Goal: Answer question/provide support

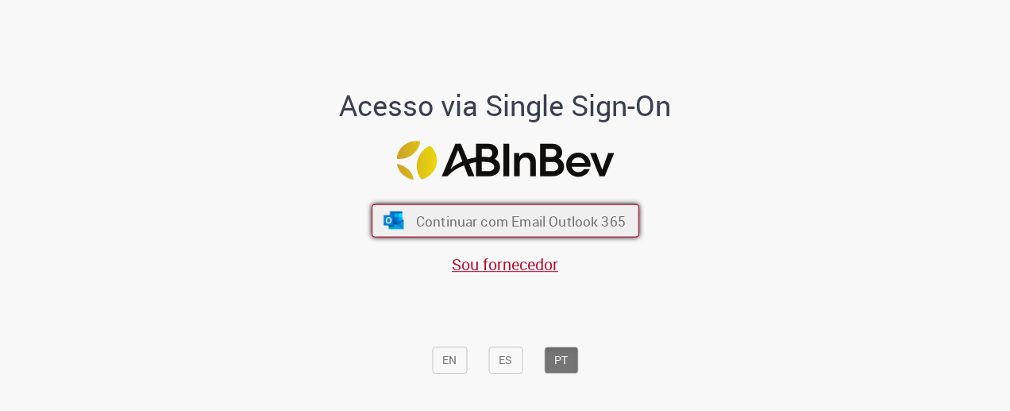
click at [527, 220] on span "Continuar com Email Outlook 365" at bounding box center [520, 220] width 210 height 18
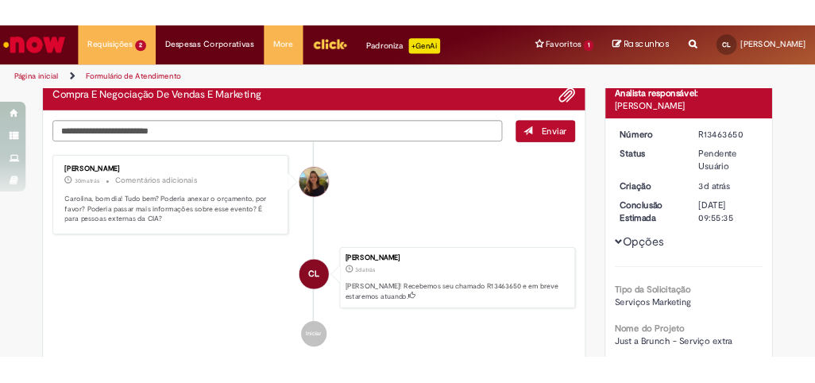
scroll to position [118, 0]
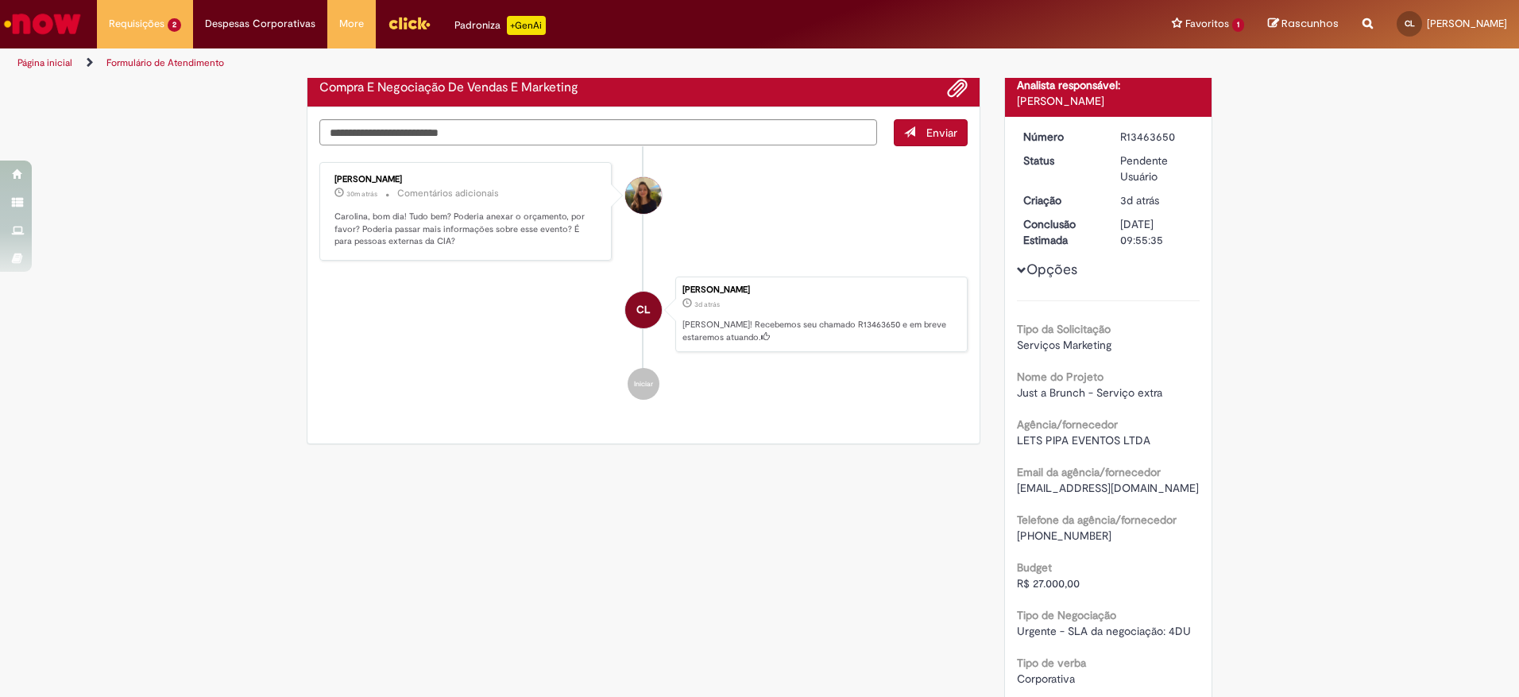
scroll to position [159, 0]
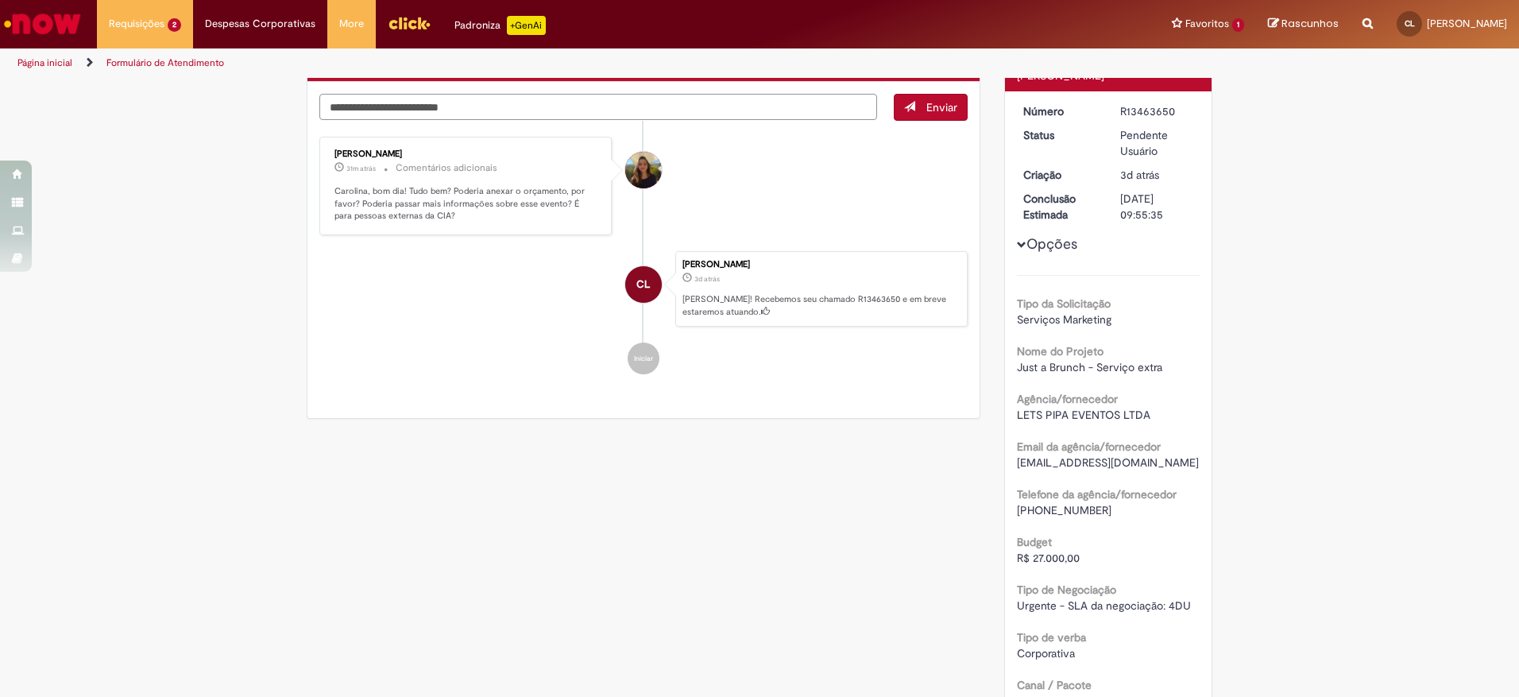
click at [817, 110] on textarea "Digite sua mensagem aqui..." at bounding box center [598, 107] width 558 height 26
click at [735, 104] on textarea "**********" at bounding box center [598, 107] width 558 height 26
click at [818, 102] on textarea "**********" at bounding box center [598, 107] width 558 height 26
type textarea "**********"
click at [926, 107] on span "Enviar" at bounding box center [941, 107] width 31 height 14
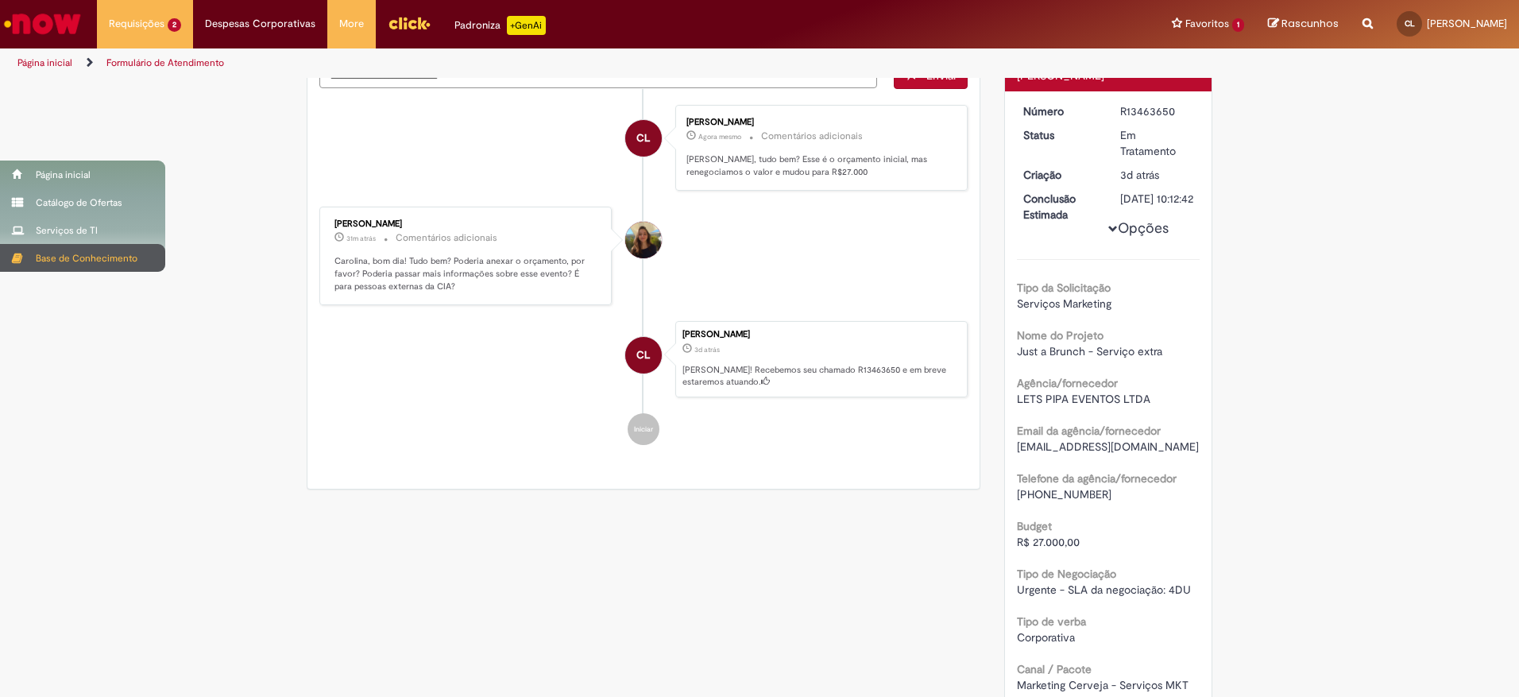
scroll to position [127, 0]
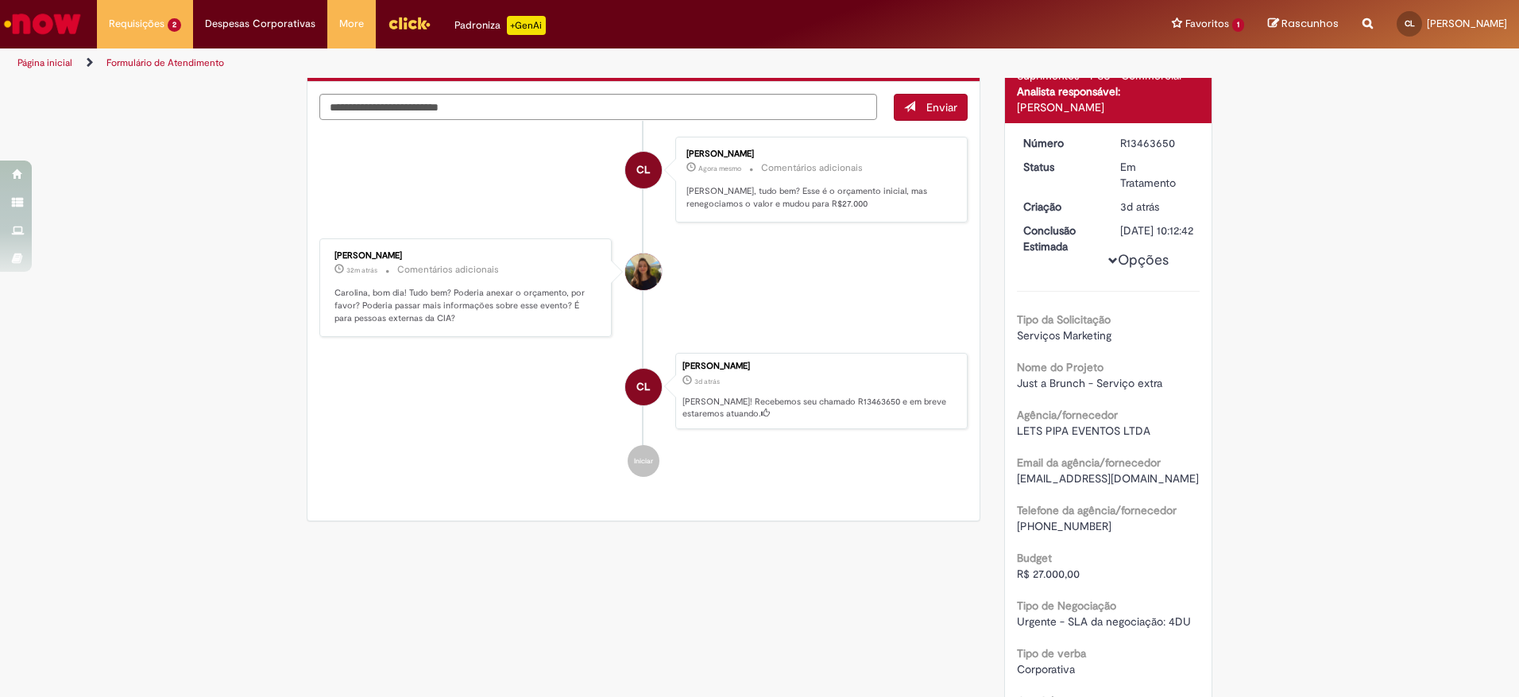
click at [868, 257] on li "[PERSON_NAME] 32m atrás 32 minutos atrás Comentários adicionais [PERSON_NAME], …" at bounding box center [643, 287] width 648 height 98
click at [689, 106] on textarea "Digite sua mensagem aqui..." at bounding box center [598, 107] width 558 height 26
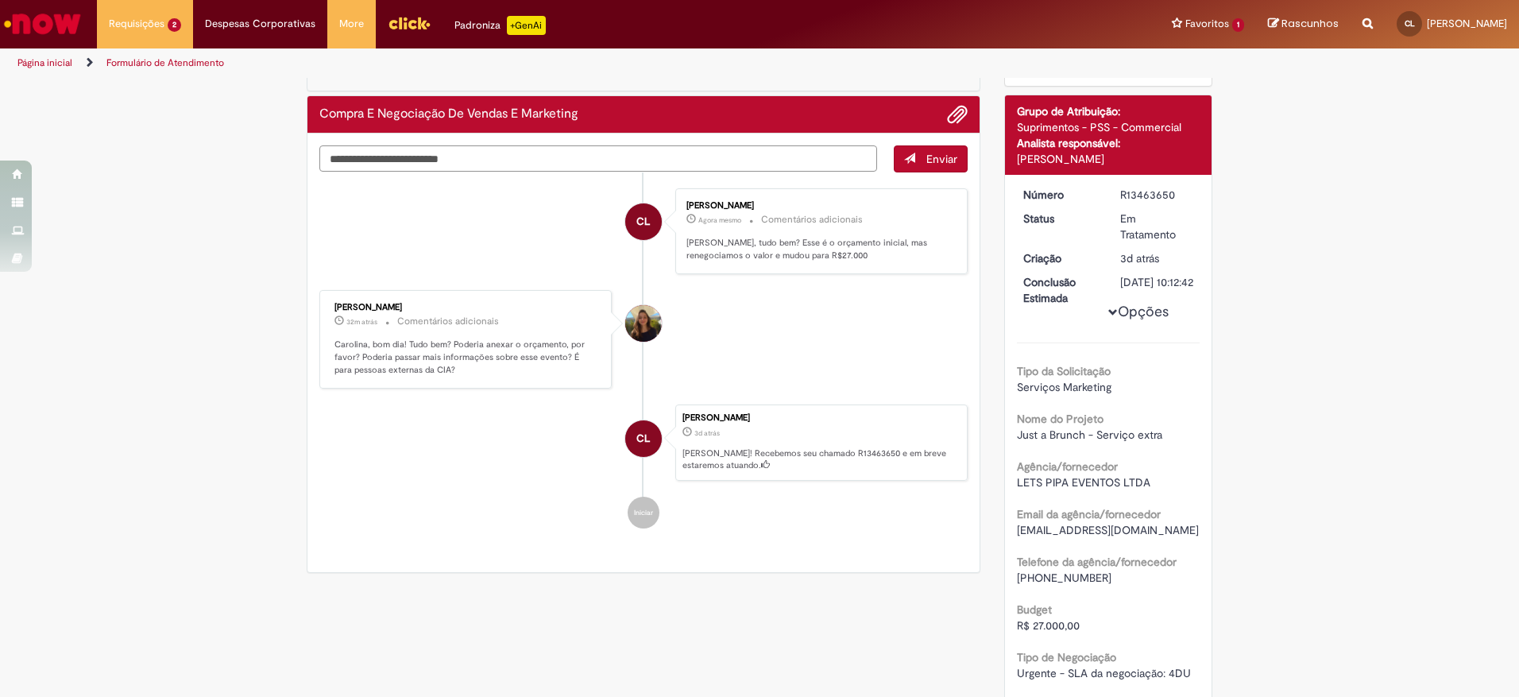
scroll to position [48, 0]
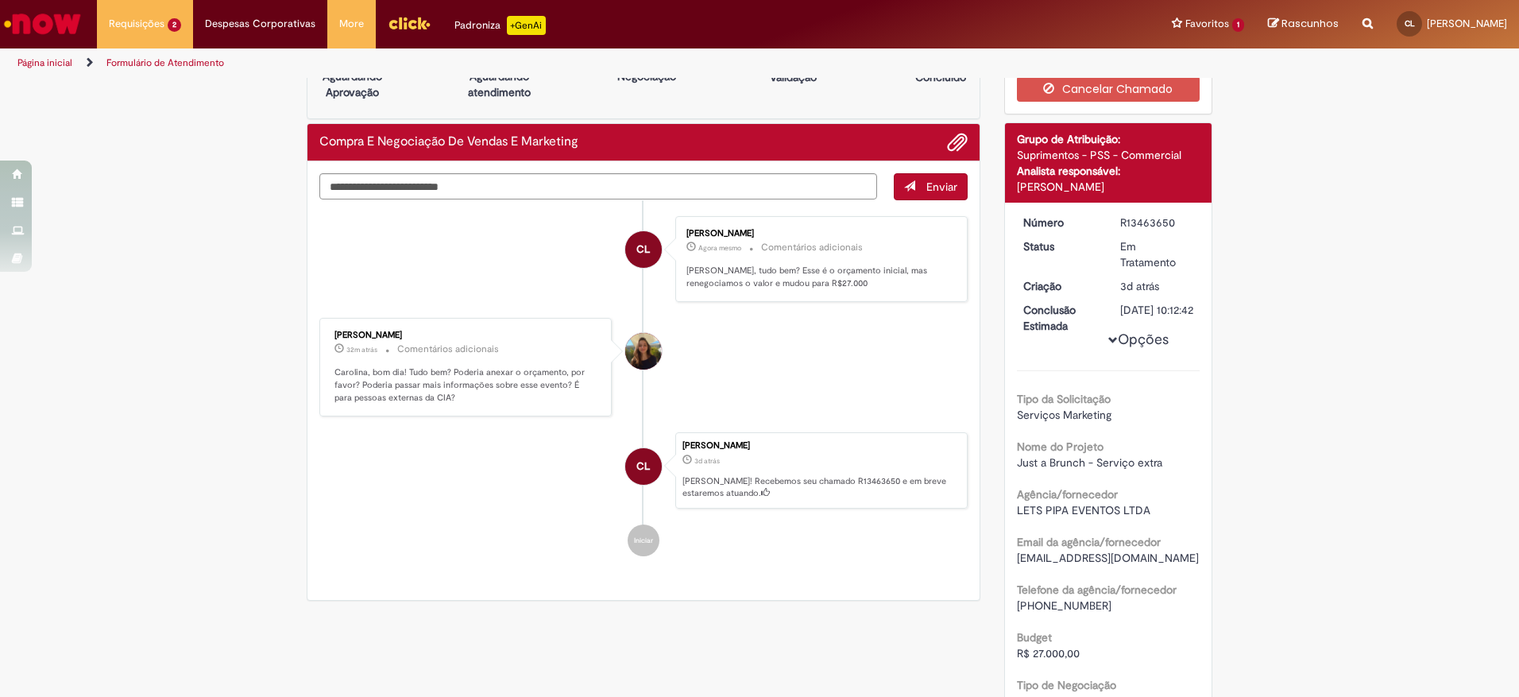
click at [935, 143] on li at bounding box center [951, 142] width 33 height 21
click at [960, 136] on span "Adicionar anexos" at bounding box center [957, 142] width 19 height 19
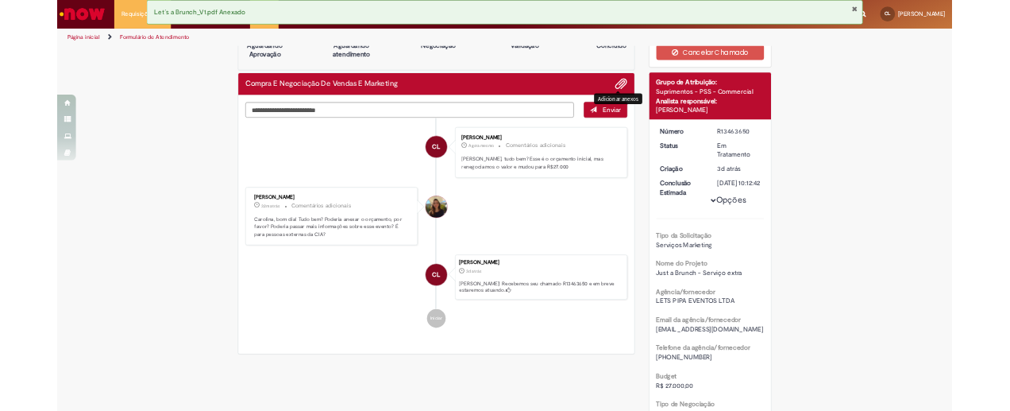
scroll to position [127, 0]
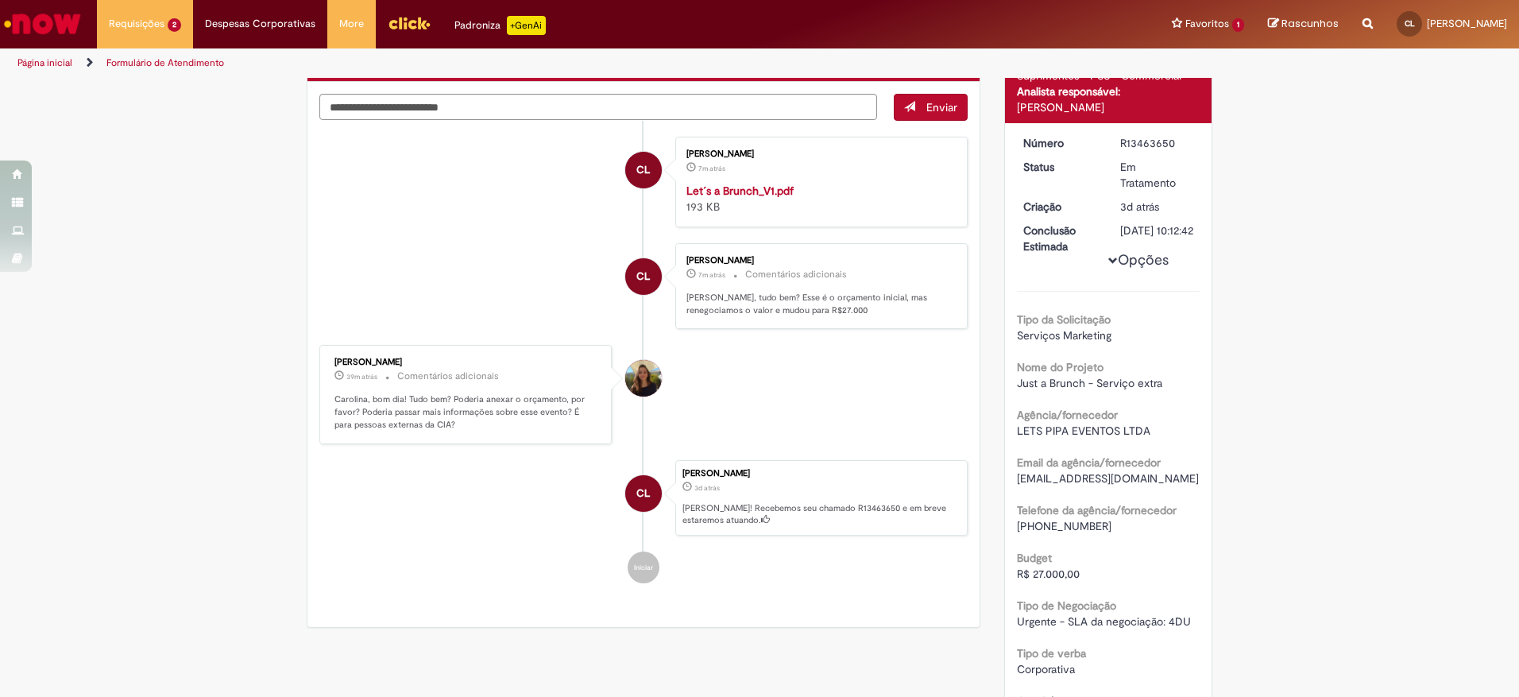
click at [239, 52] on ul "Página inicial Formulário de Atendimento" at bounding box center [506, 62] width 989 height 29
